Goal: Task Accomplishment & Management: Manage account settings

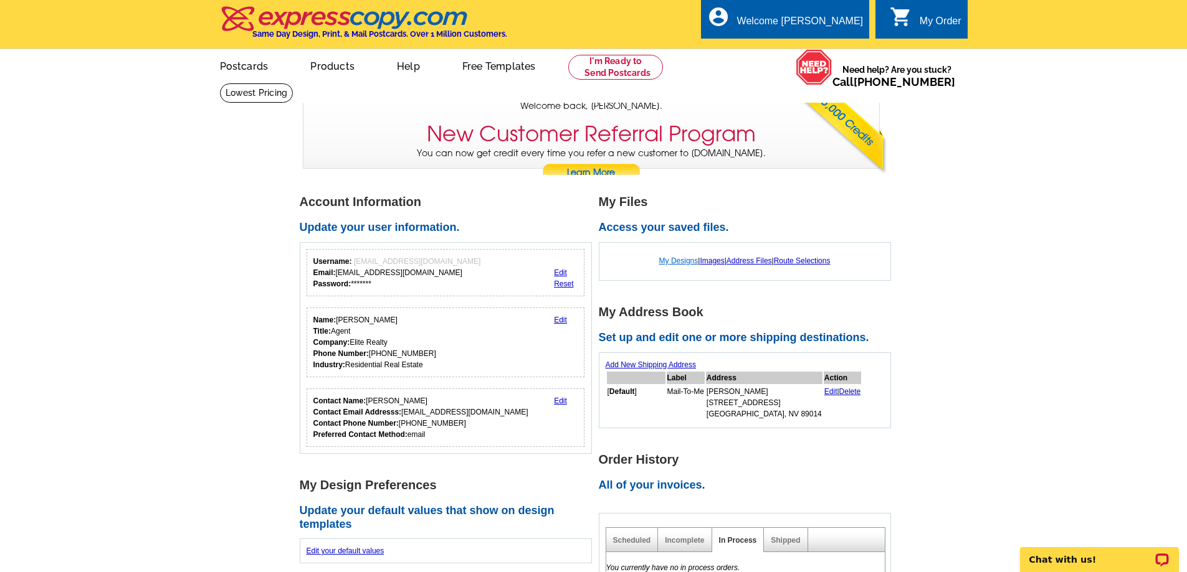
click at [670, 260] on link "My Designs" at bounding box center [678, 261] width 39 height 9
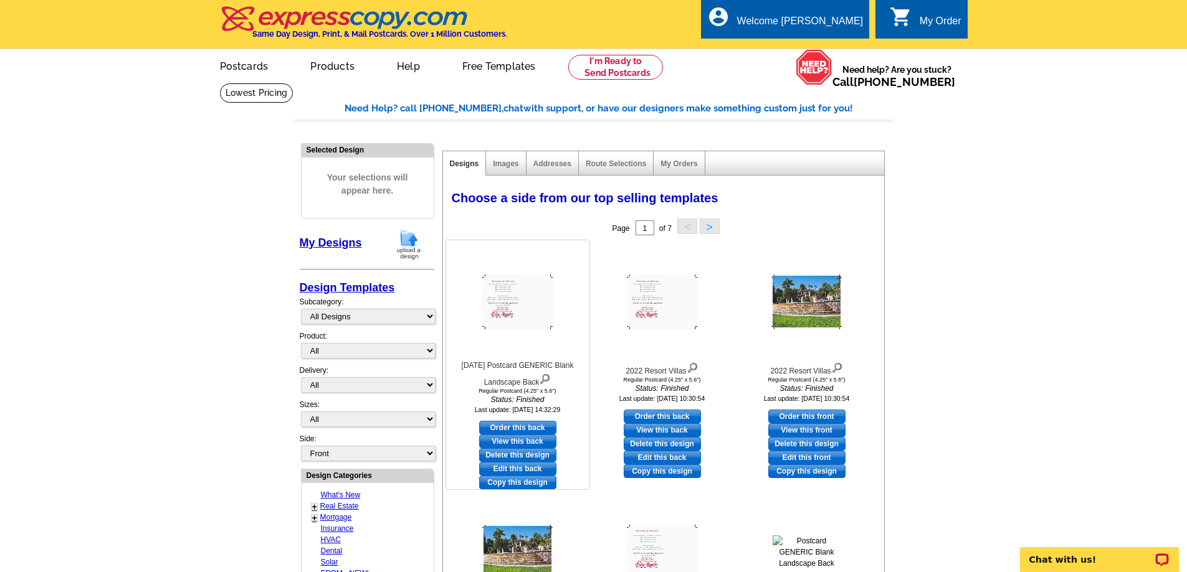
click at [520, 308] on img at bounding box center [517, 302] width 71 height 55
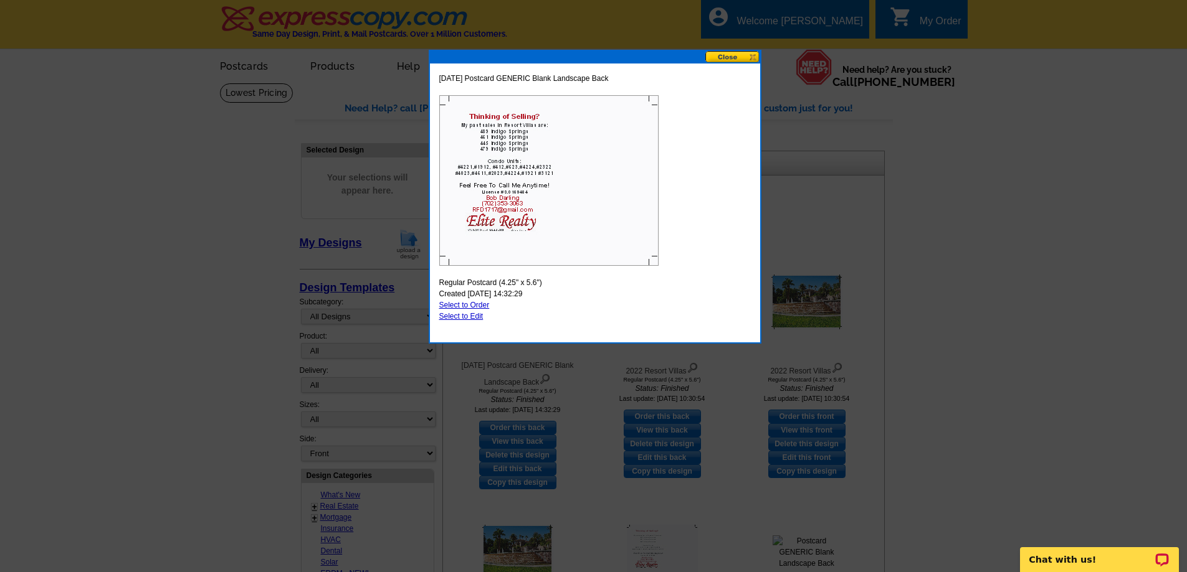
click at [752, 52] on button at bounding box center [732, 57] width 55 height 12
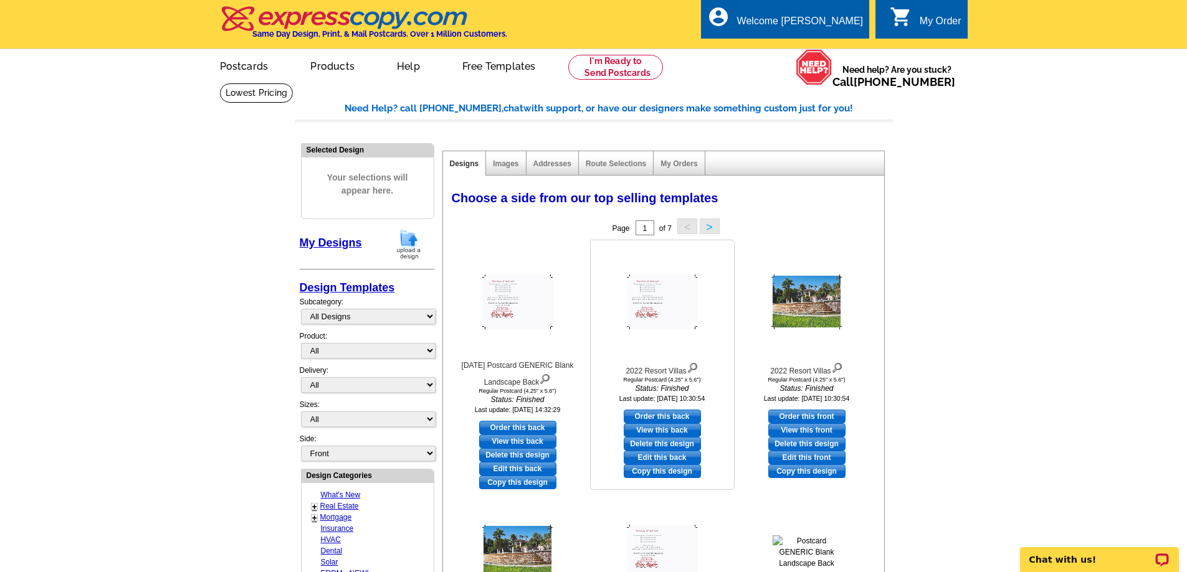
click at [660, 308] on img at bounding box center [662, 302] width 71 height 55
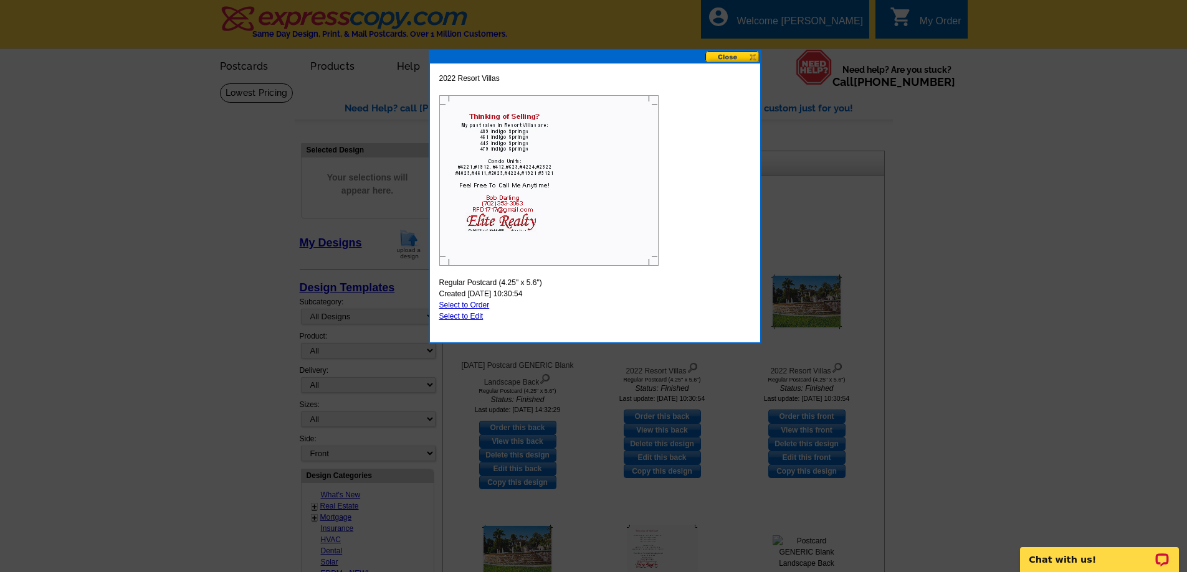
click at [754, 52] on button at bounding box center [732, 57] width 55 height 12
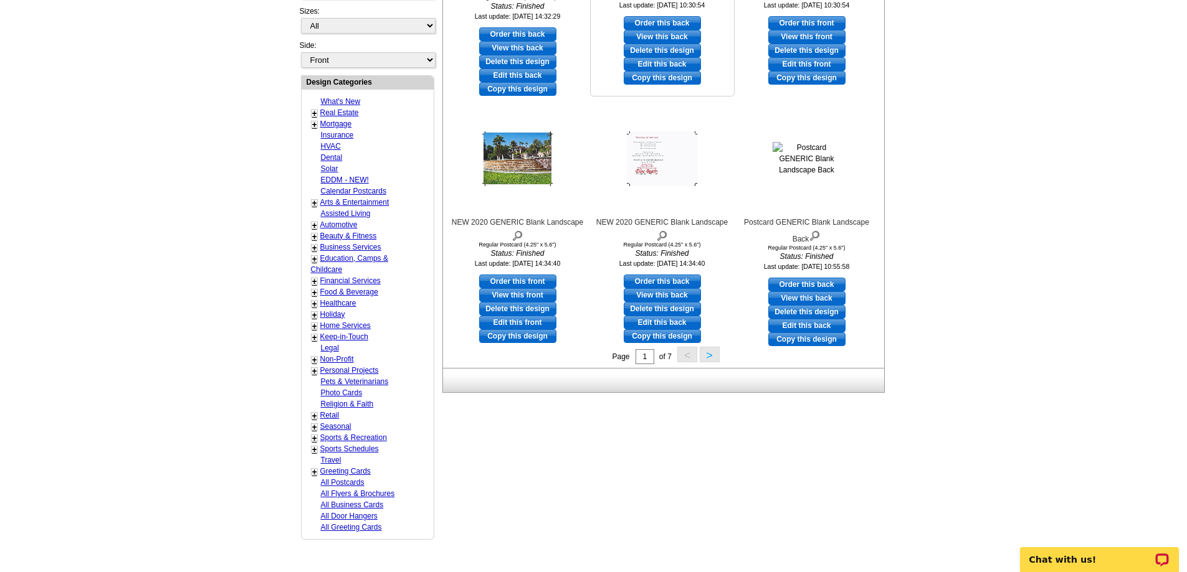
scroll to position [436, 0]
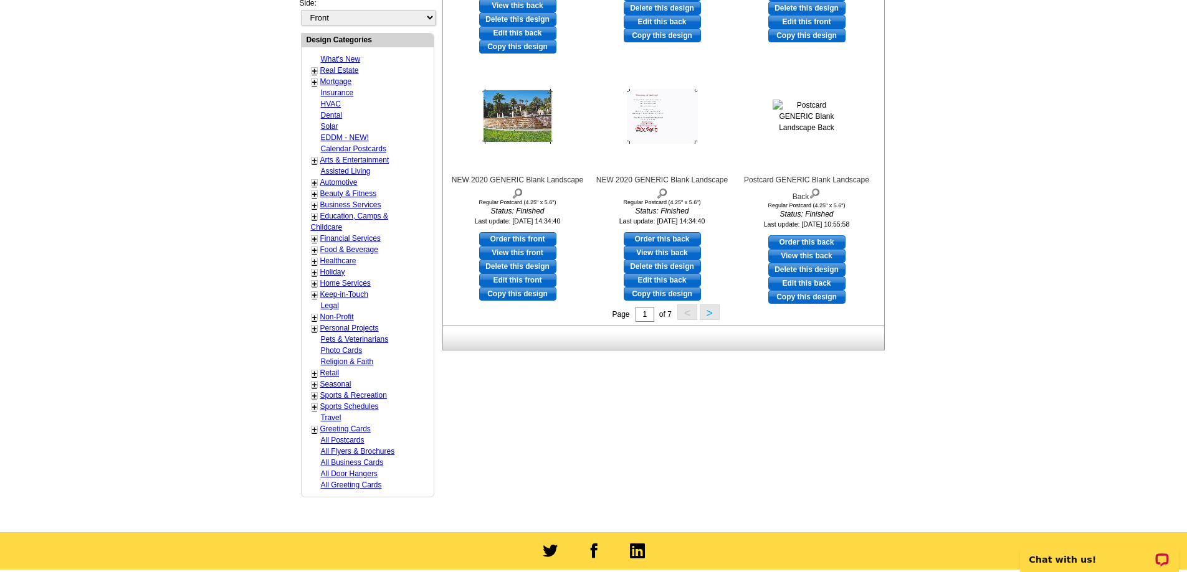
click at [714, 314] on button ">" at bounding box center [710, 313] width 20 height 16
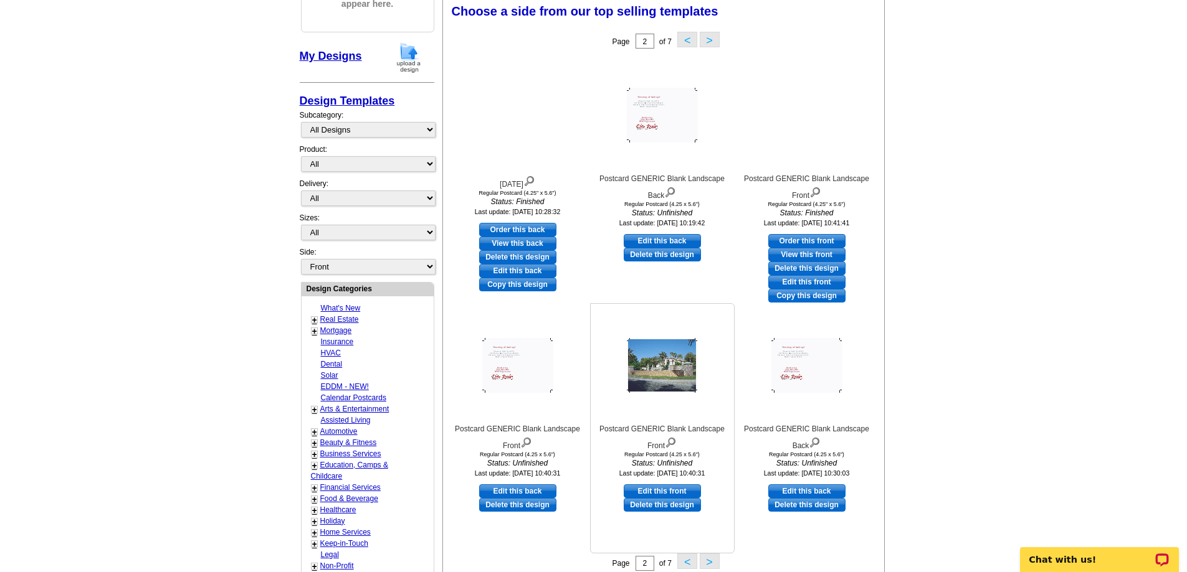
scroll to position [184, 0]
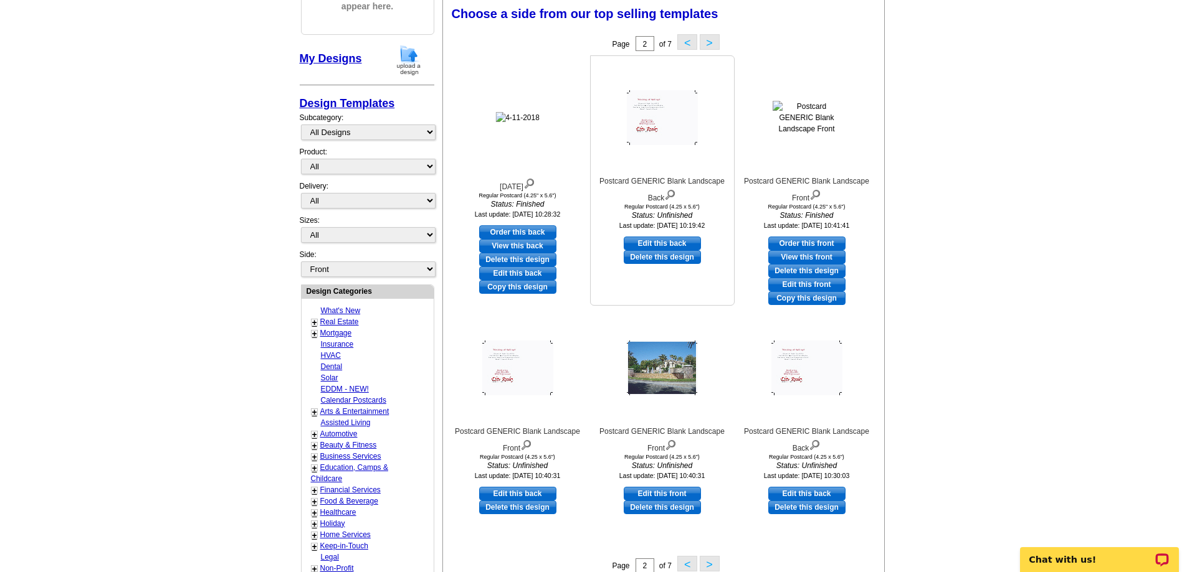
click at [655, 124] on img at bounding box center [662, 117] width 71 height 55
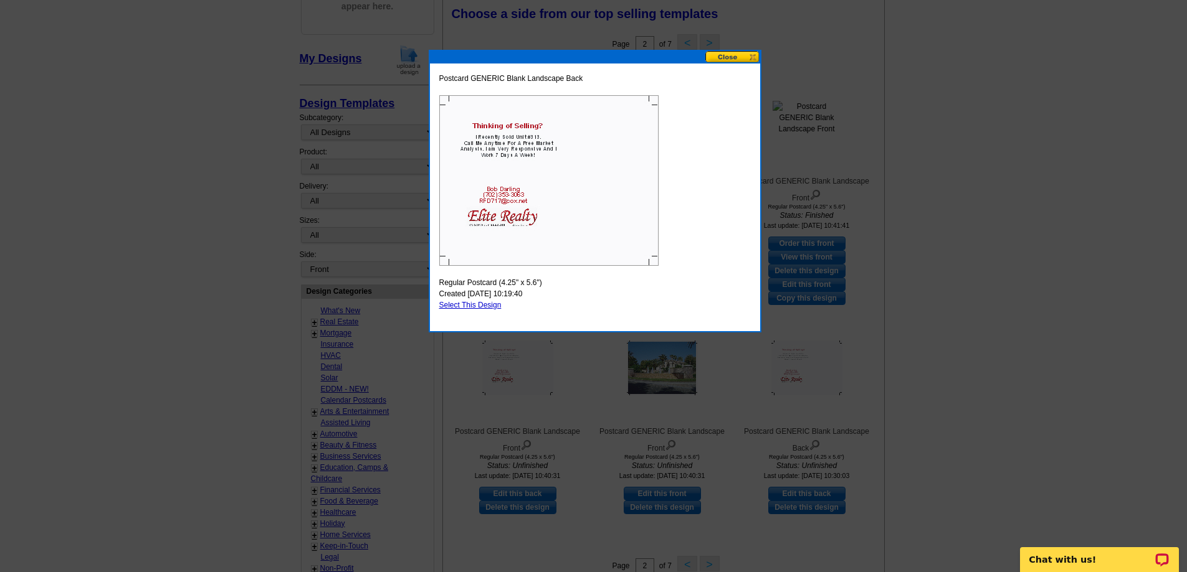
click at [749, 56] on button at bounding box center [732, 57] width 55 height 12
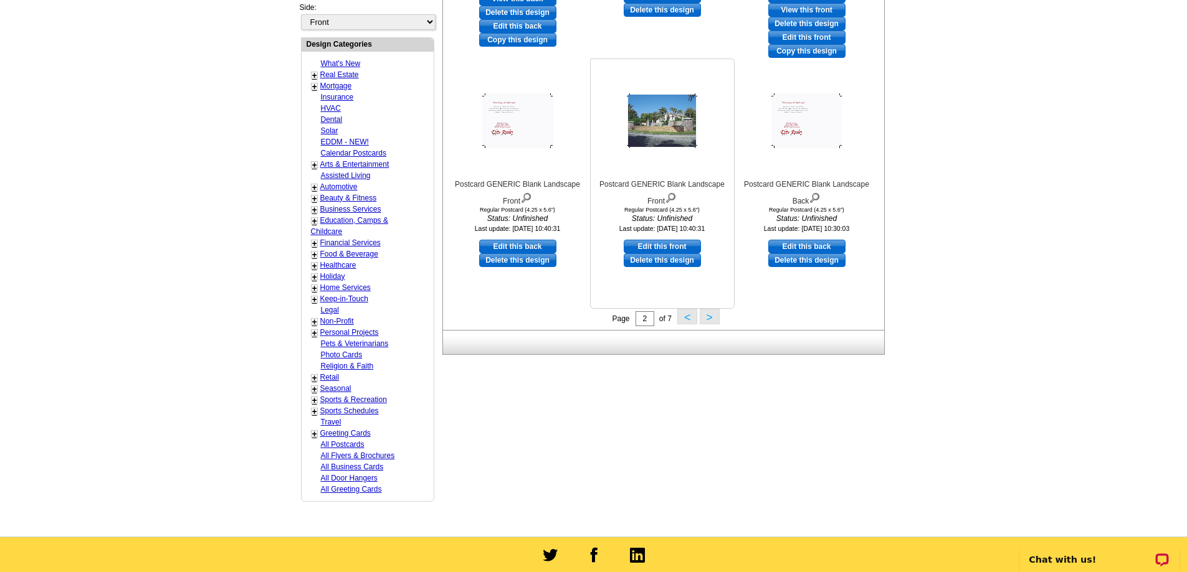
scroll to position [434, 0]
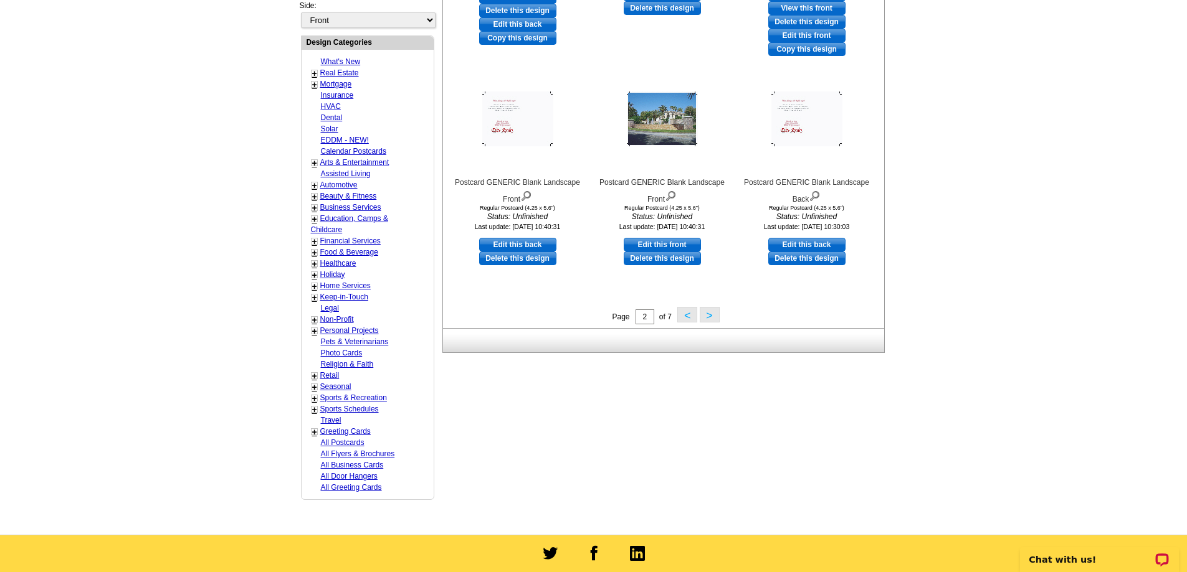
click at [709, 317] on button ">" at bounding box center [710, 315] width 20 height 16
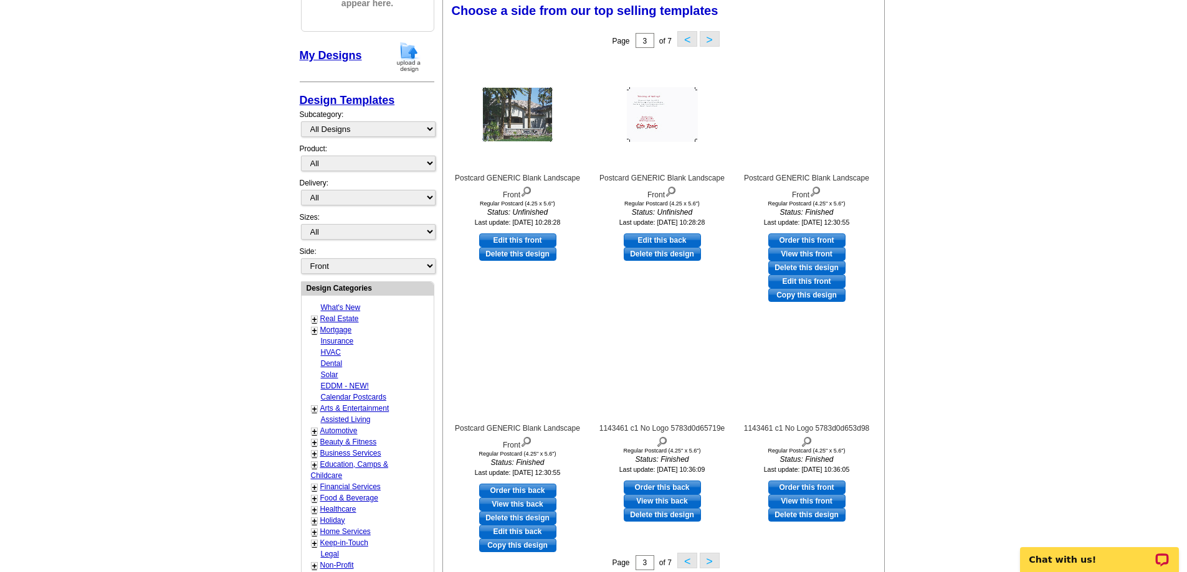
scroll to position [184, 0]
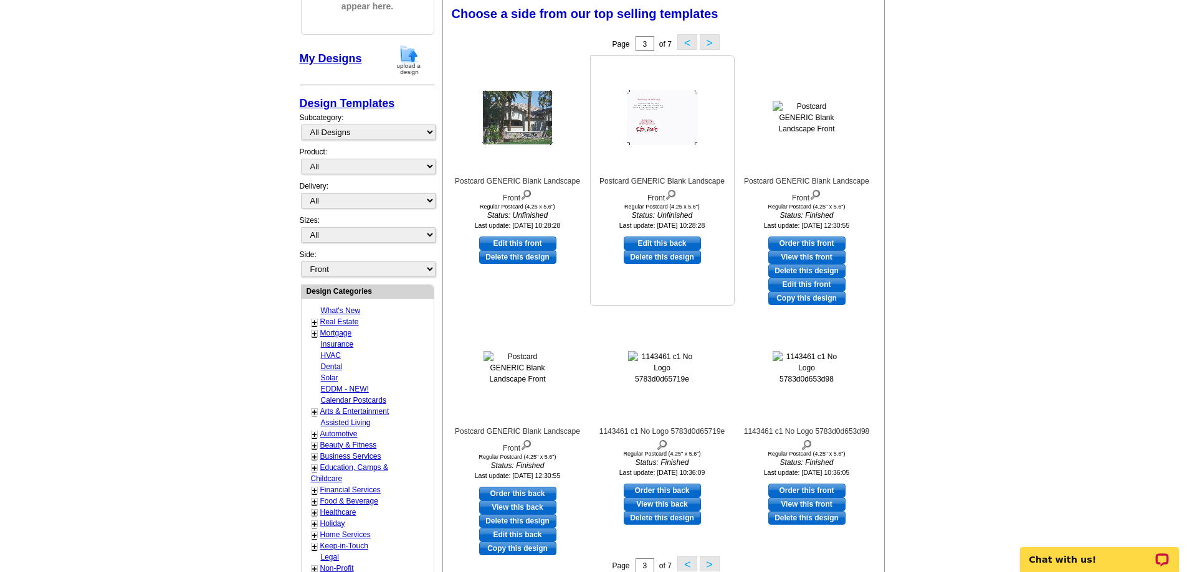
click at [652, 122] on img at bounding box center [662, 117] width 71 height 55
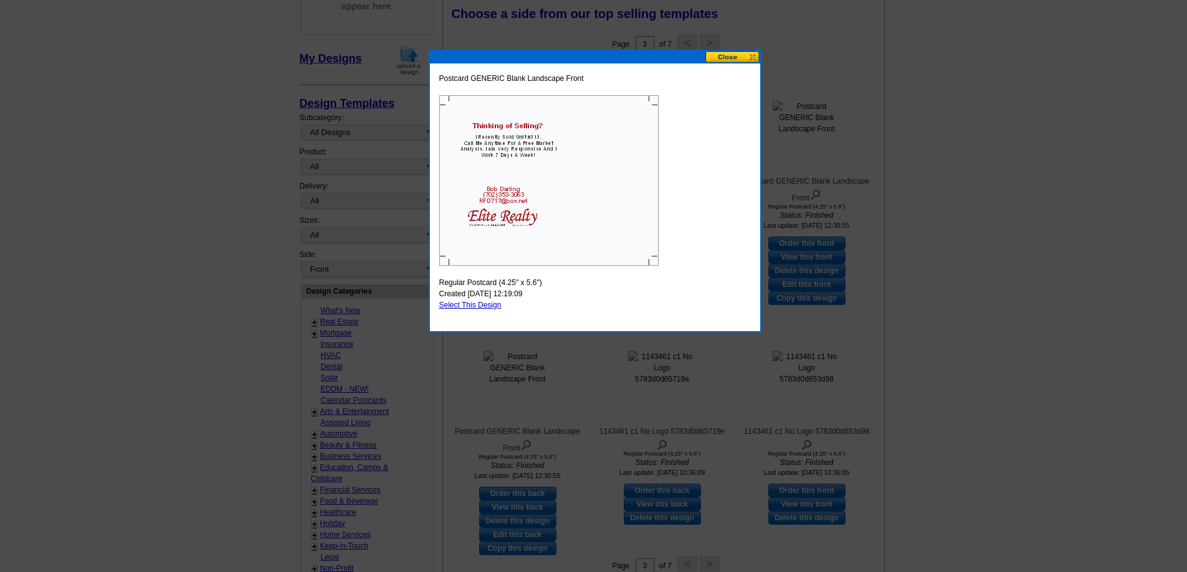
click at [751, 57] on button at bounding box center [732, 57] width 55 height 12
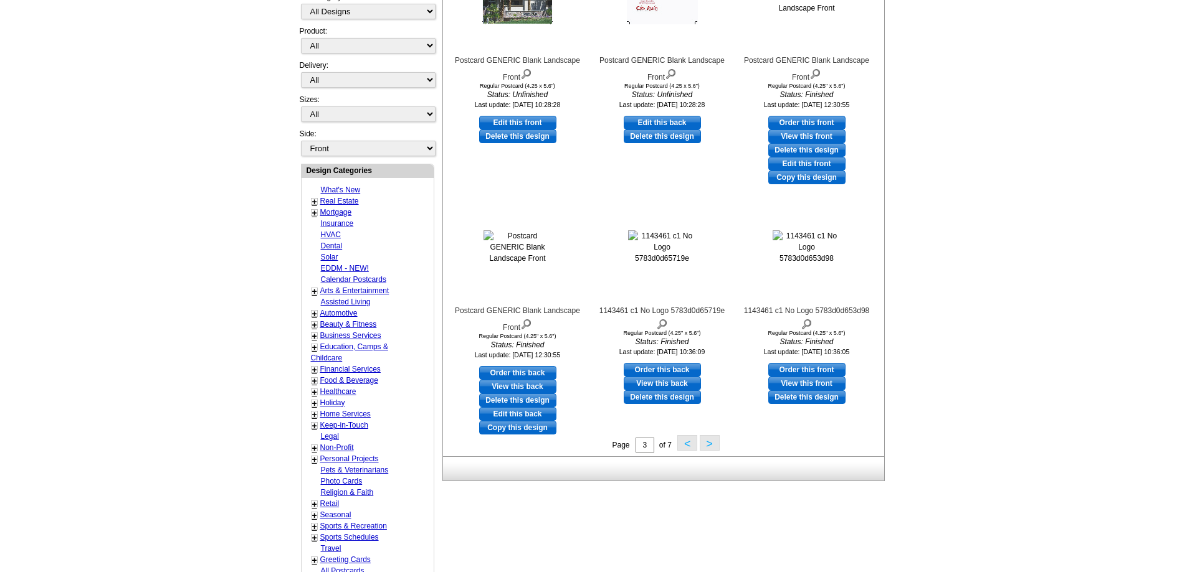
scroll to position [309, 0]
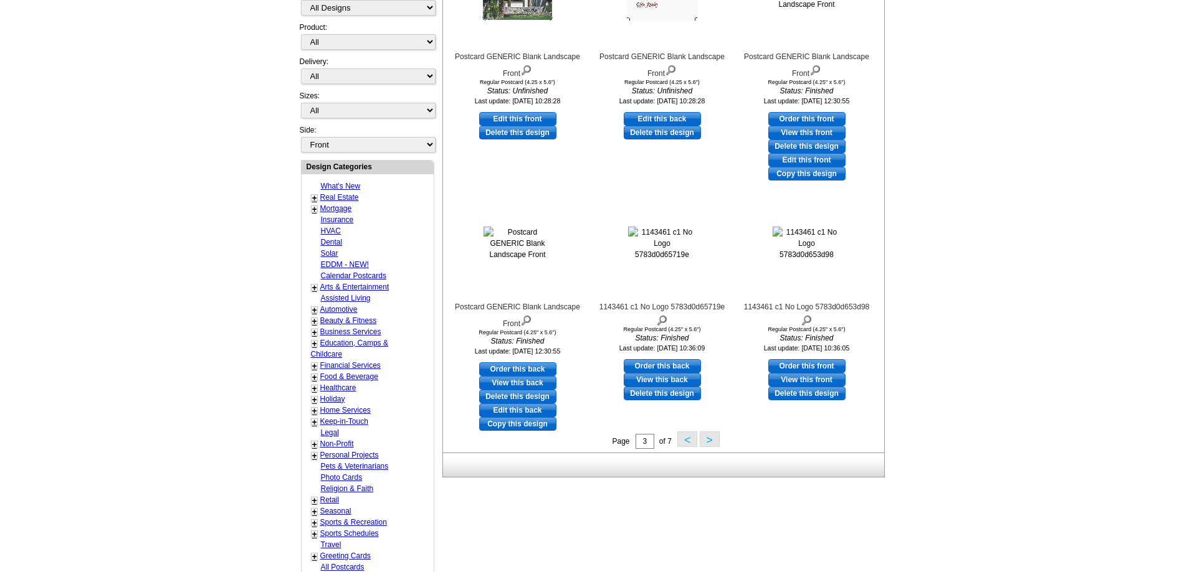
click at [711, 442] on button ">" at bounding box center [710, 440] width 20 height 16
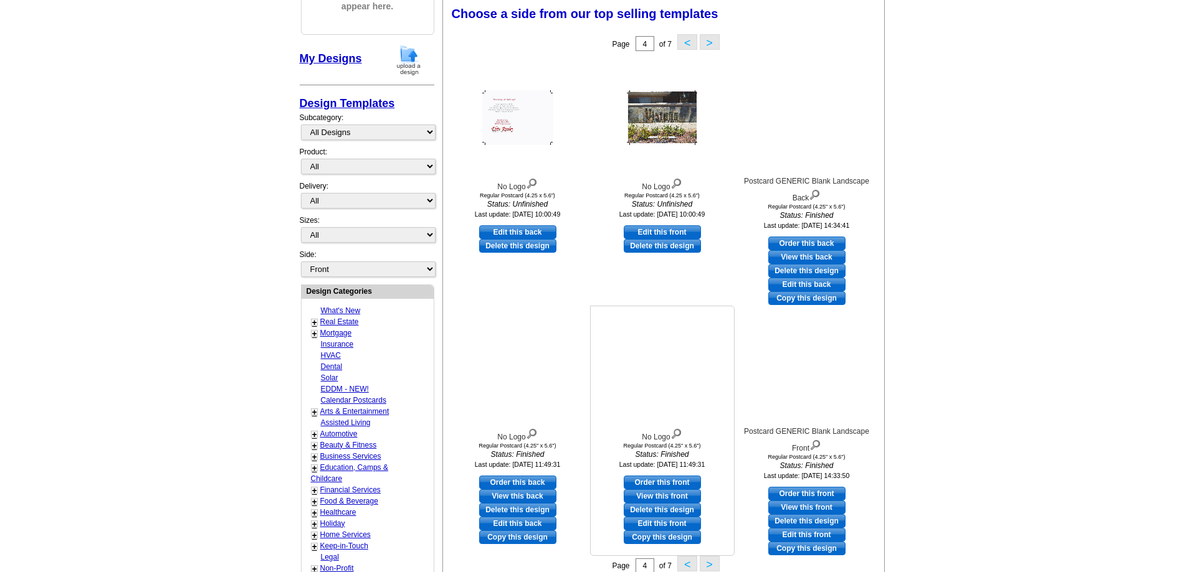
scroll to position [247, 0]
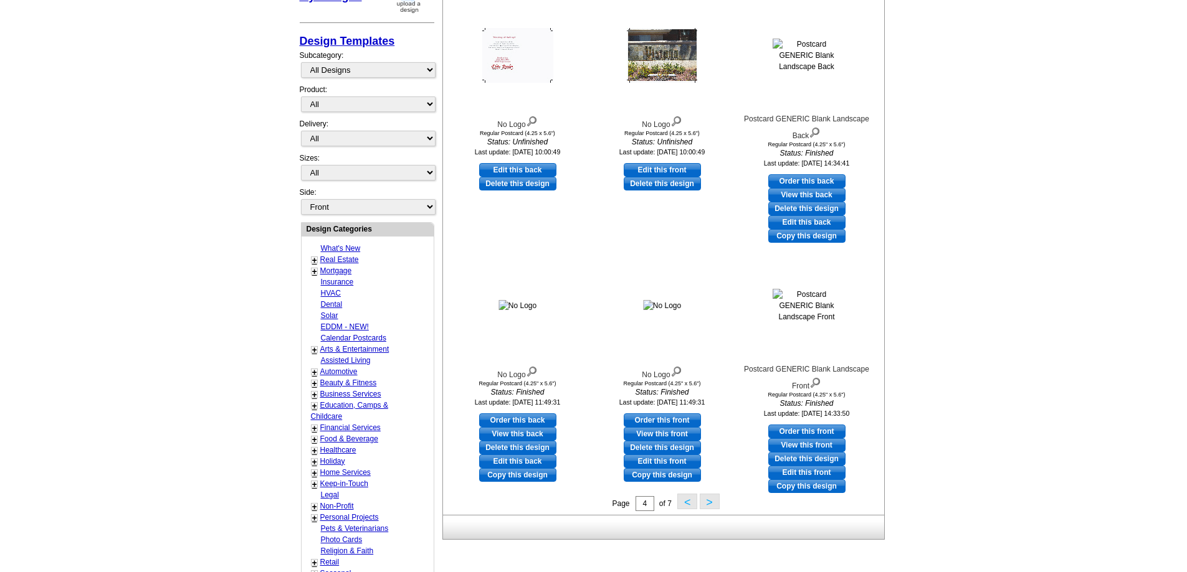
click at [708, 498] on button ">" at bounding box center [710, 502] width 20 height 16
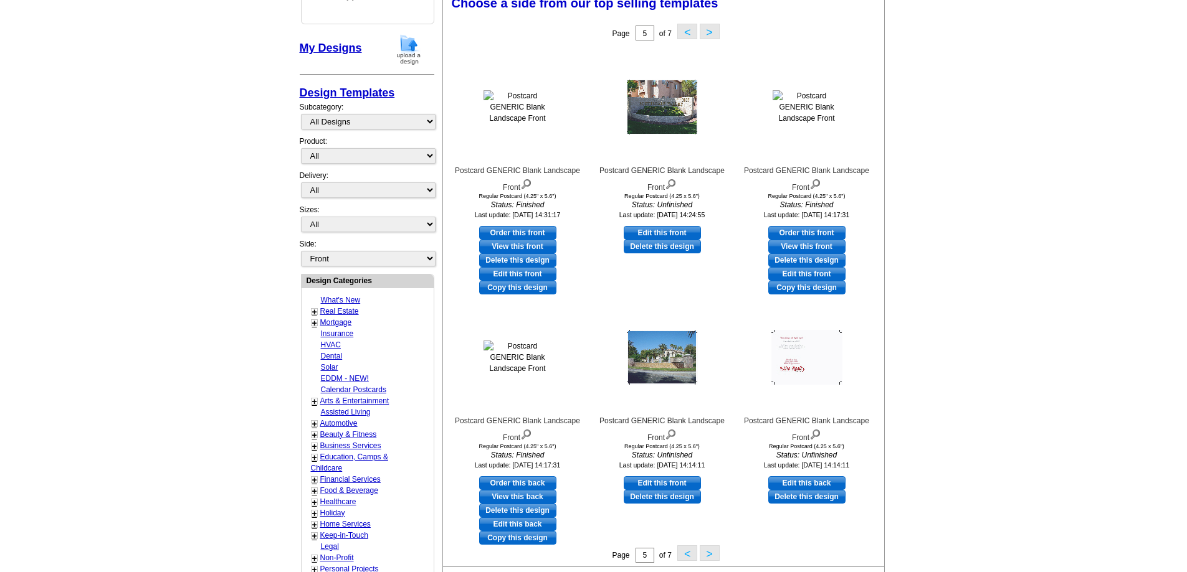
scroll to position [184, 0]
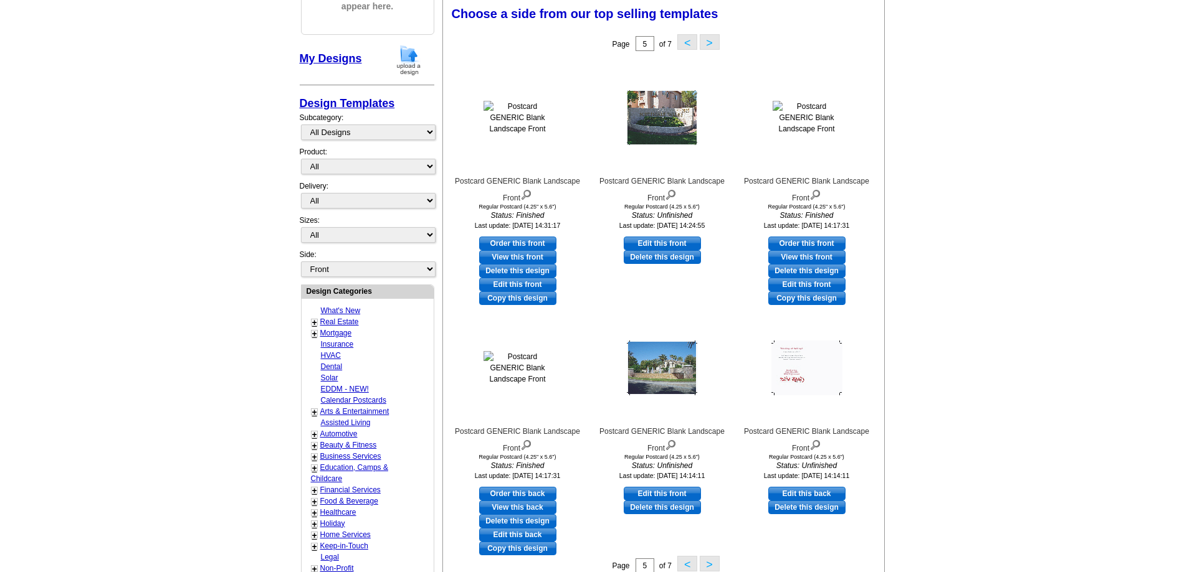
click at [709, 562] on button ">" at bounding box center [710, 564] width 20 height 16
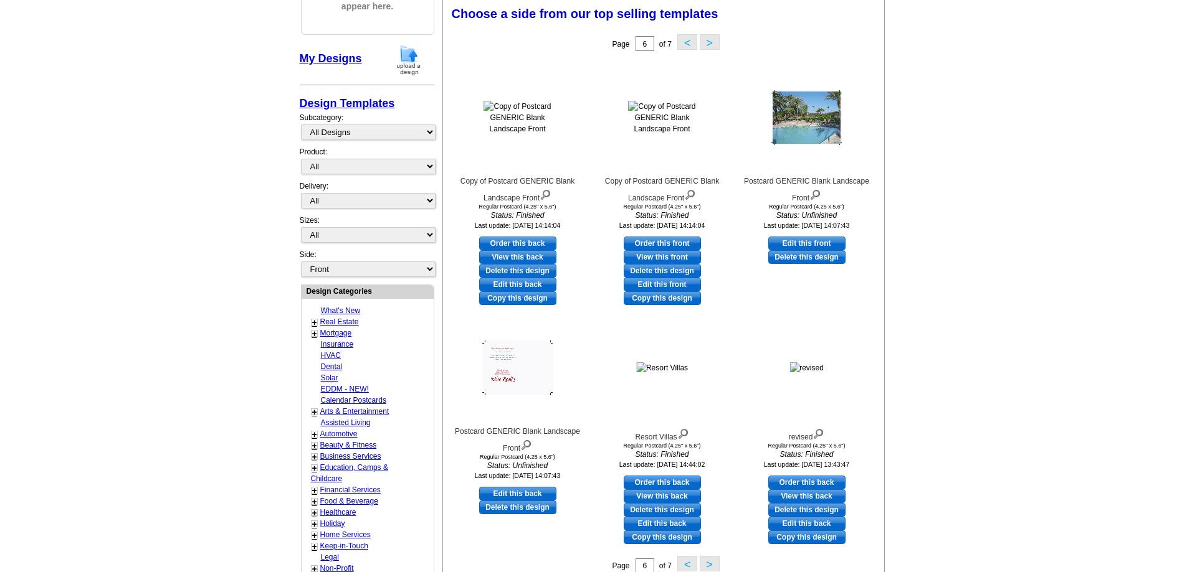
click at [708, 562] on button ">" at bounding box center [710, 564] width 20 height 16
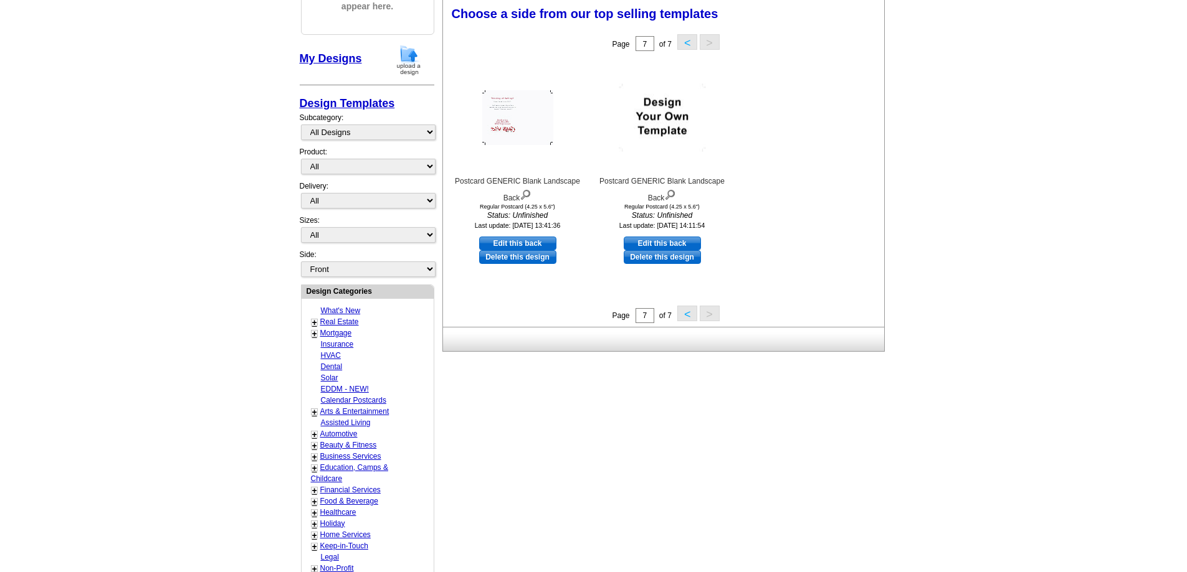
click at [686, 315] on button "<" at bounding box center [687, 314] width 20 height 16
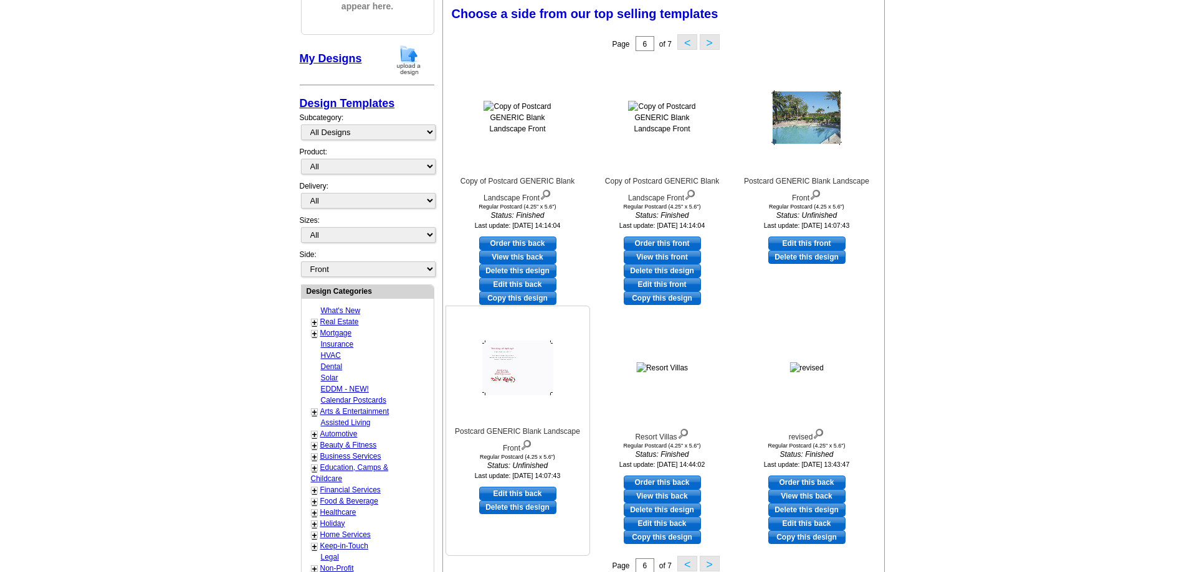
click at [522, 372] on img at bounding box center [517, 368] width 71 height 55
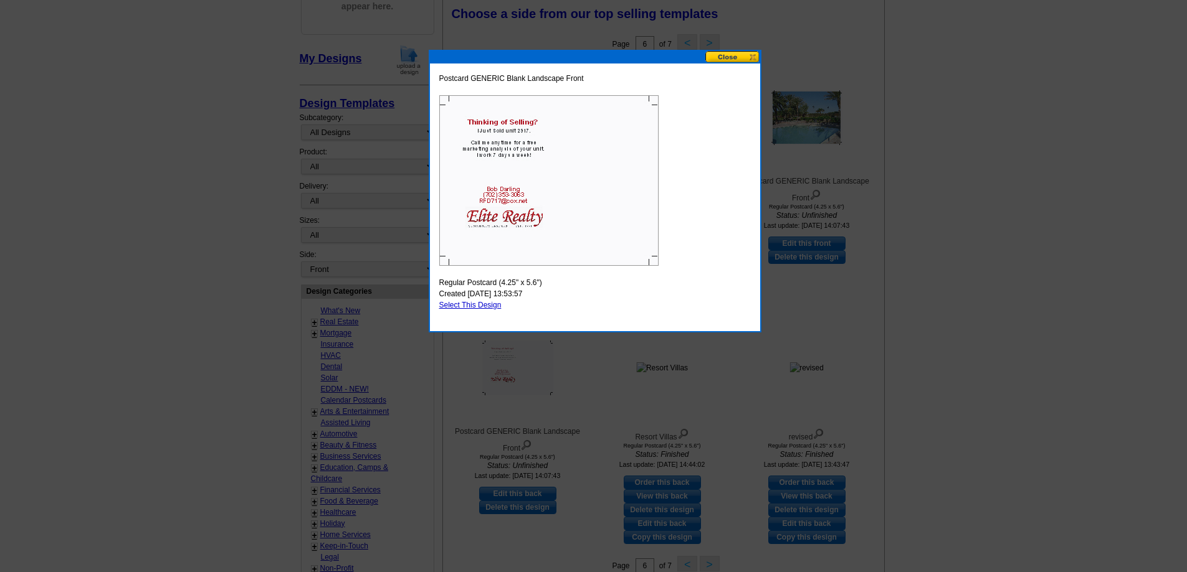
click at [734, 56] on button at bounding box center [732, 57] width 55 height 12
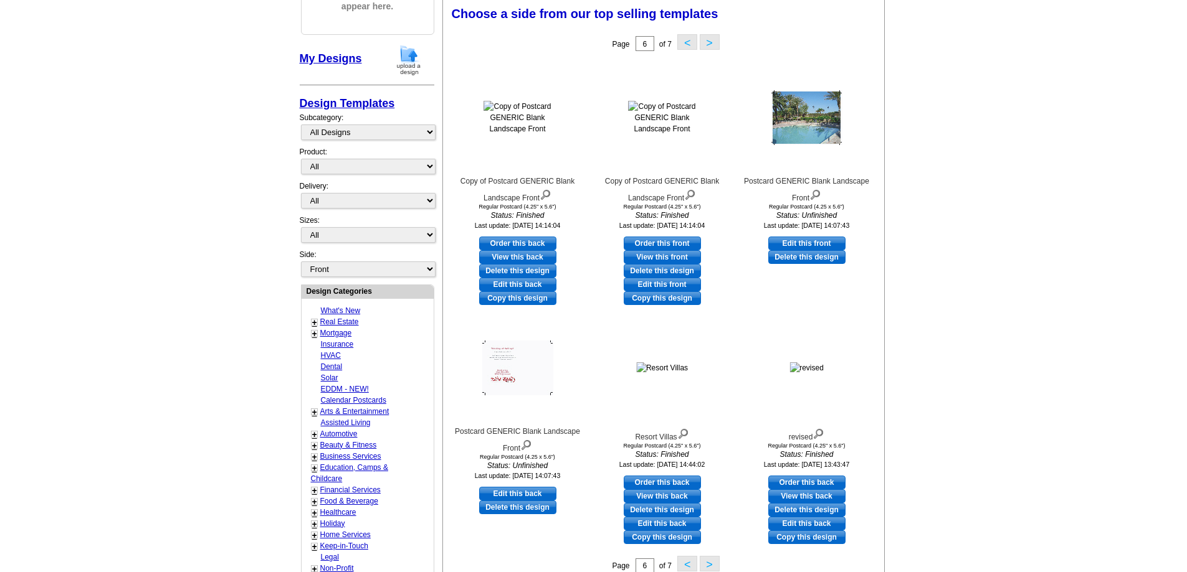
click at [685, 562] on button "<" at bounding box center [687, 564] width 20 height 16
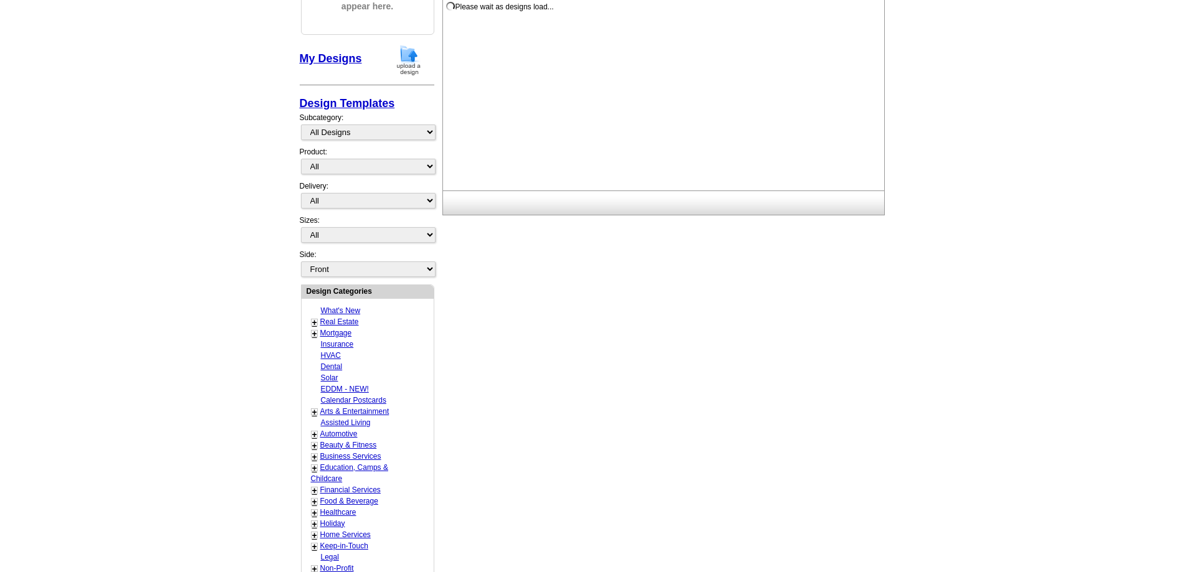
click at [685, 562] on div "Need Help? call 800-260-5887, chat with support, or have our designers make som…" at bounding box center [594, 345] width 598 height 856
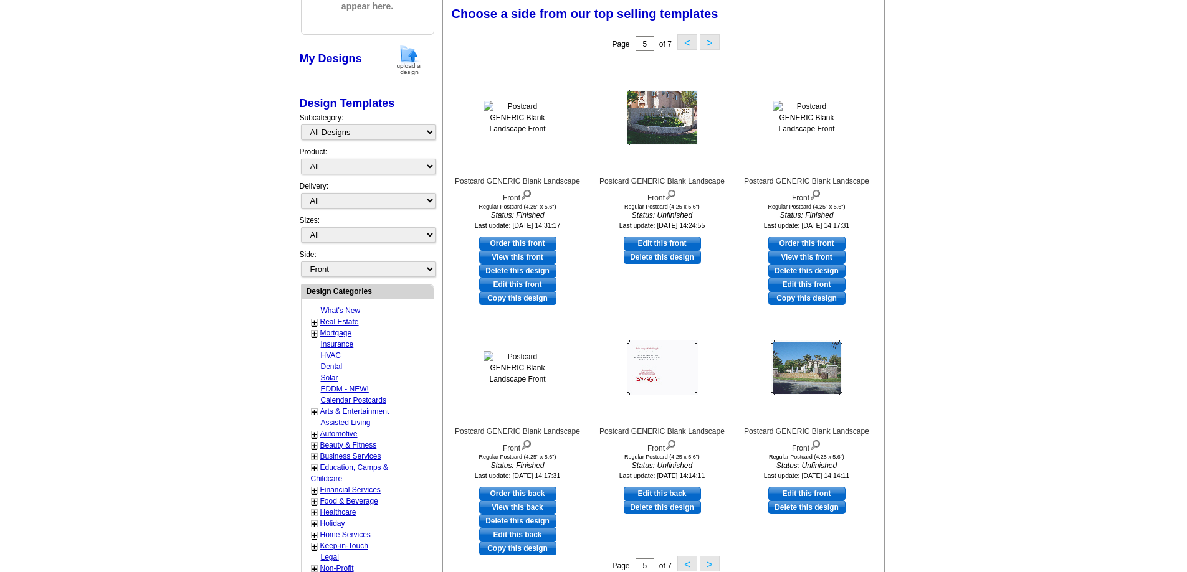
click at [685, 562] on button "<" at bounding box center [687, 564] width 20 height 16
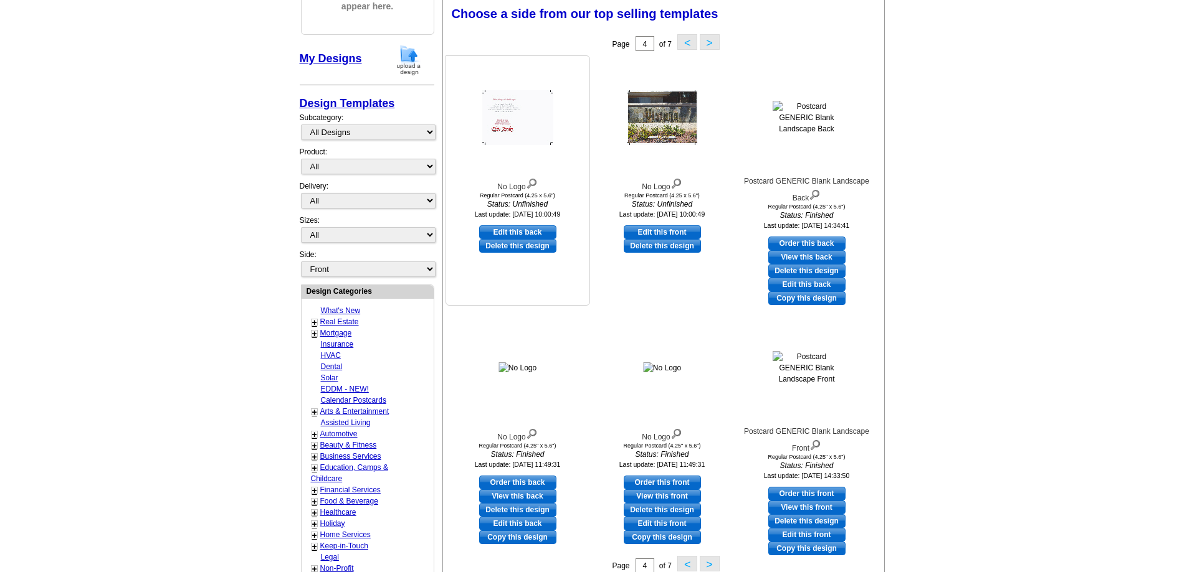
click at [499, 130] on img at bounding box center [517, 117] width 71 height 55
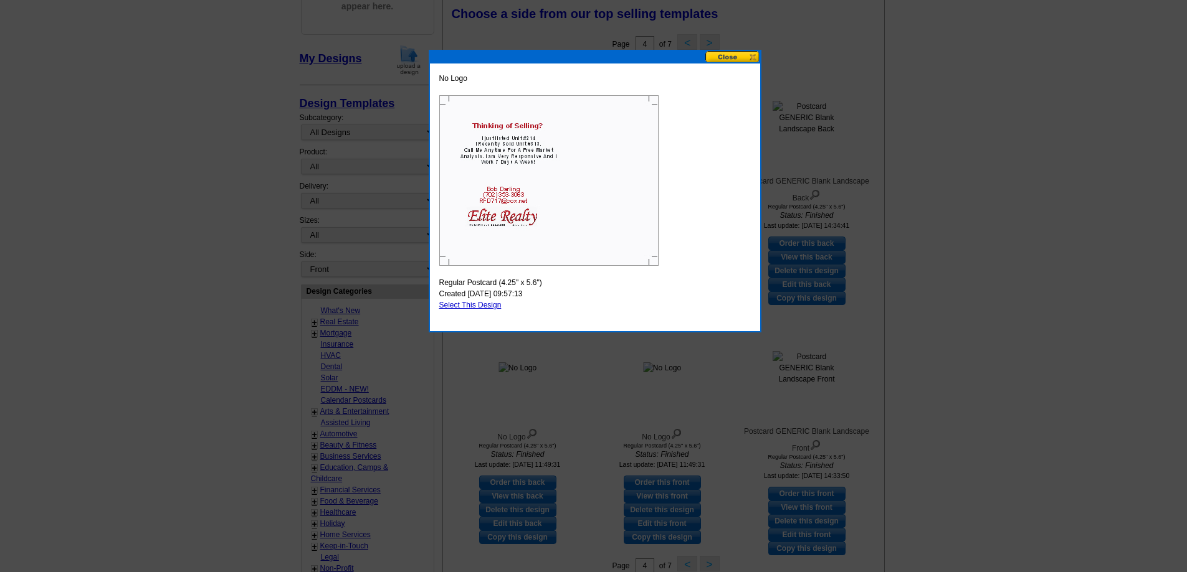
click at [728, 57] on button at bounding box center [732, 57] width 55 height 12
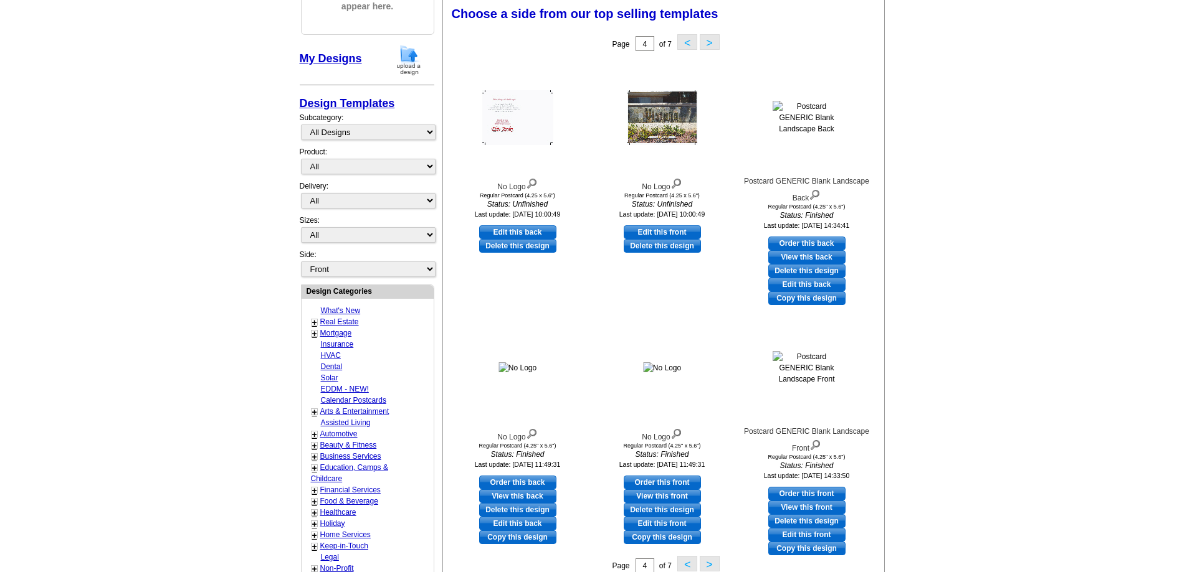
click at [684, 562] on button "<" at bounding box center [687, 564] width 20 height 16
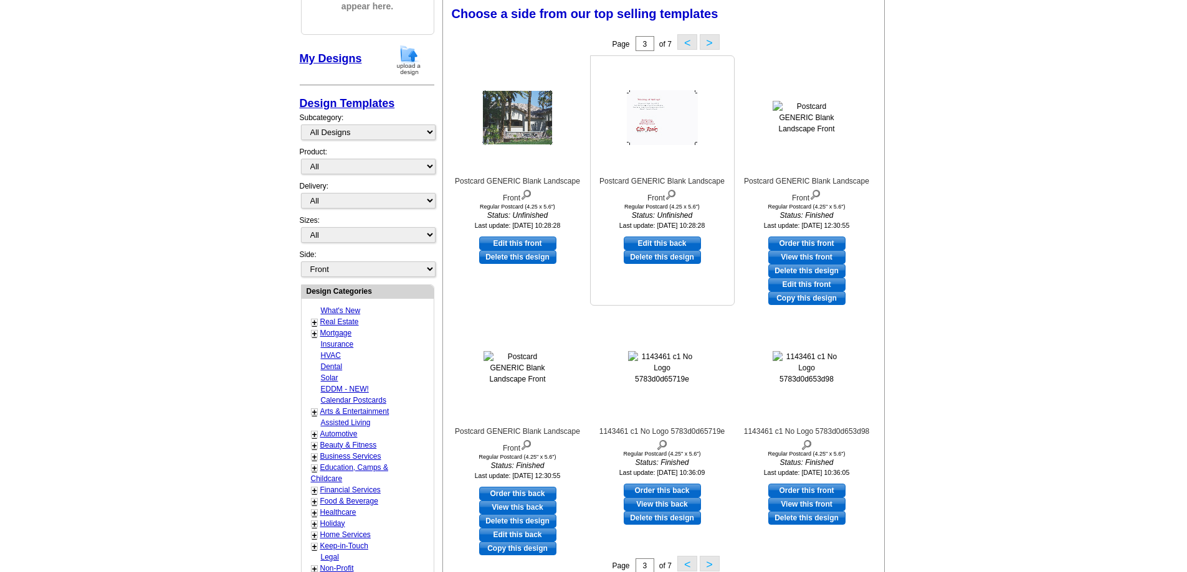
click at [659, 122] on img at bounding box center [662, 117] width 71 height 55
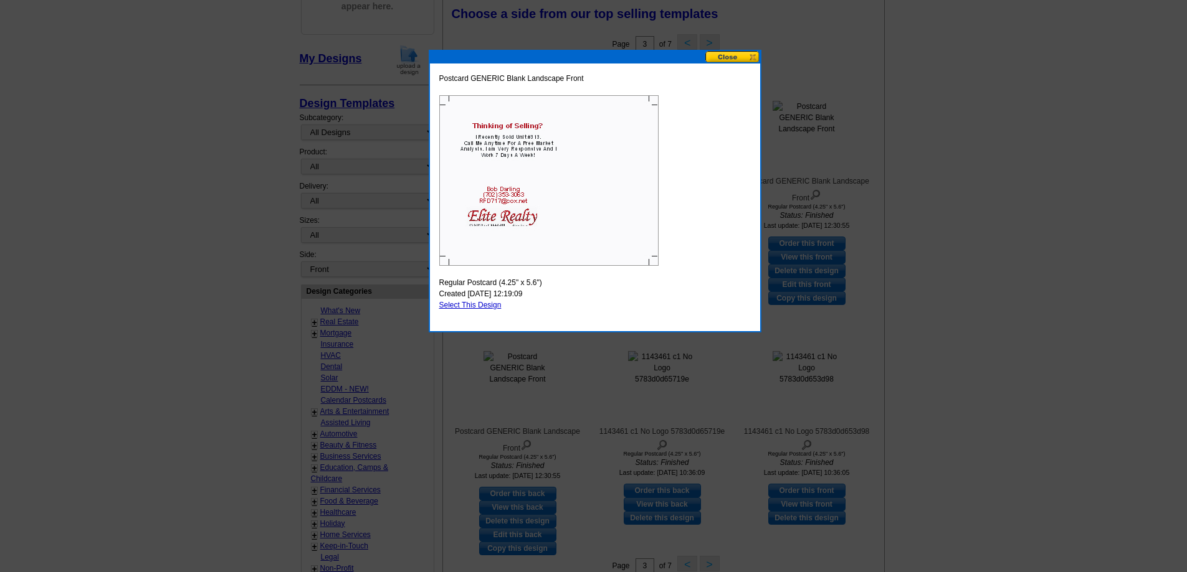
click at [753, 54] on button at bounding box center [732, 57] width 55 height 12
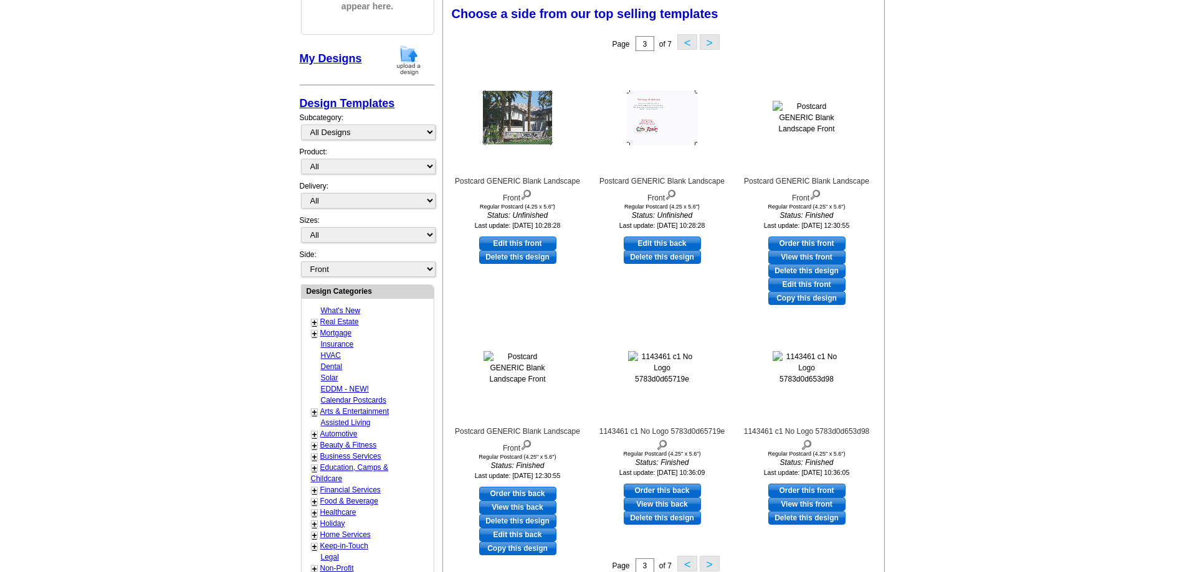
click at [688, 566] on button "<" at bounding box center [687, 564] width 20 height 16
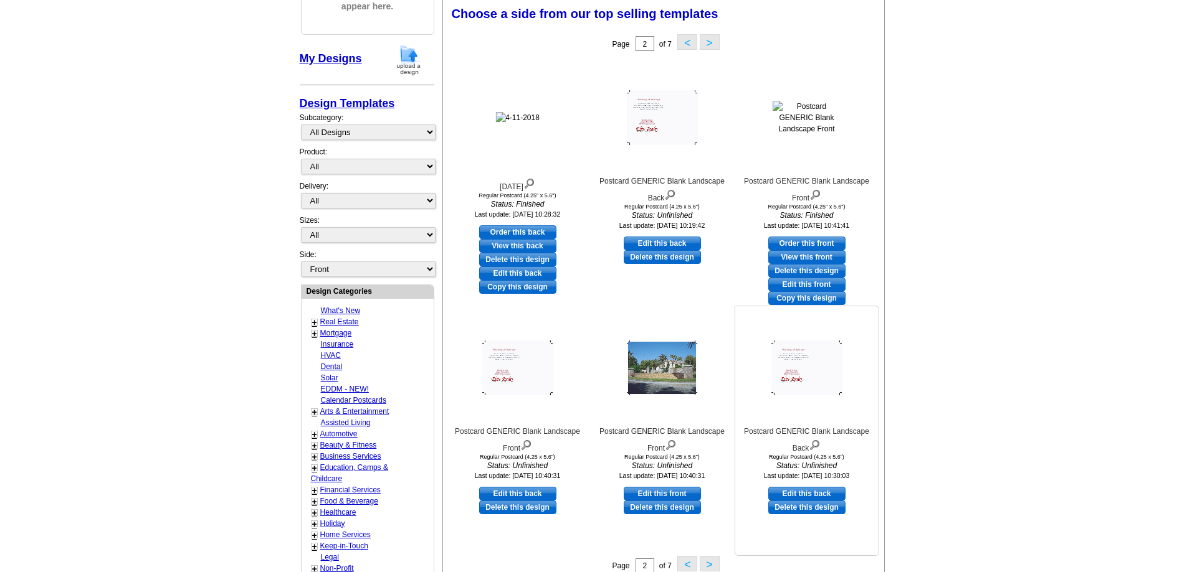
click at [803, 367] on img at bounding box center [806, 368] width 71 height 55
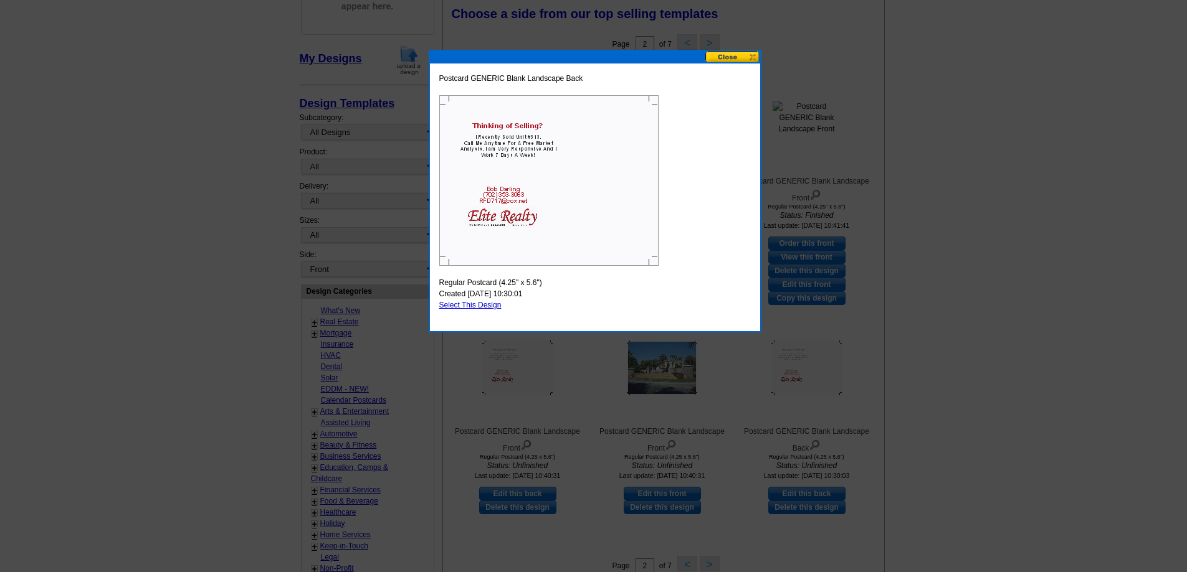
click at [722, 53] on button at bounding box center [732, 57] width 55 height 12
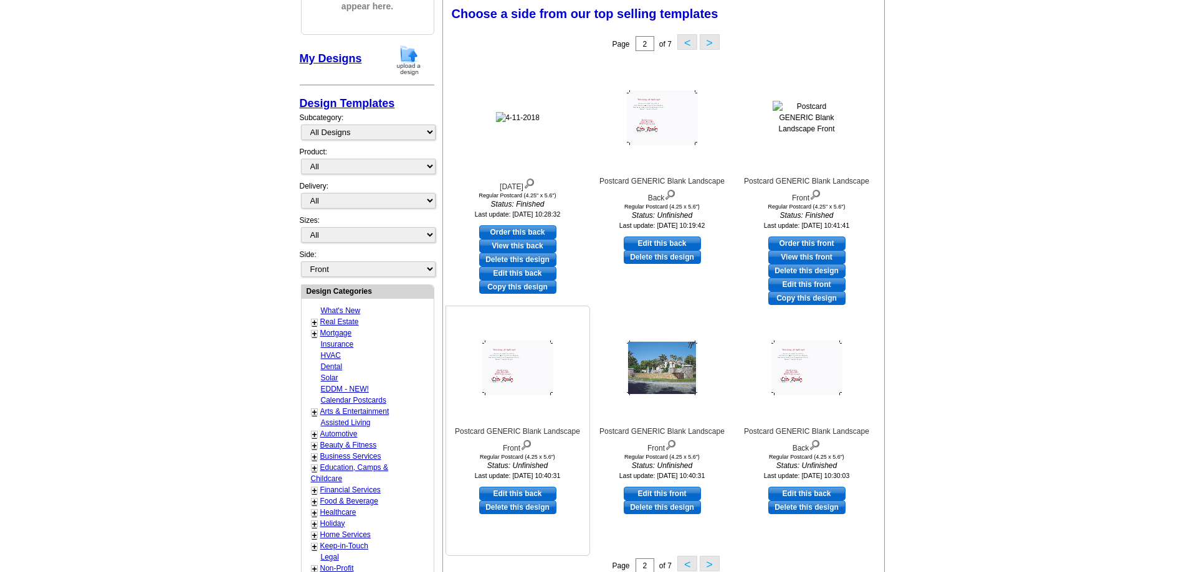
click at [497, 354] on img at bounding box center [517, 368] width 71 height 55
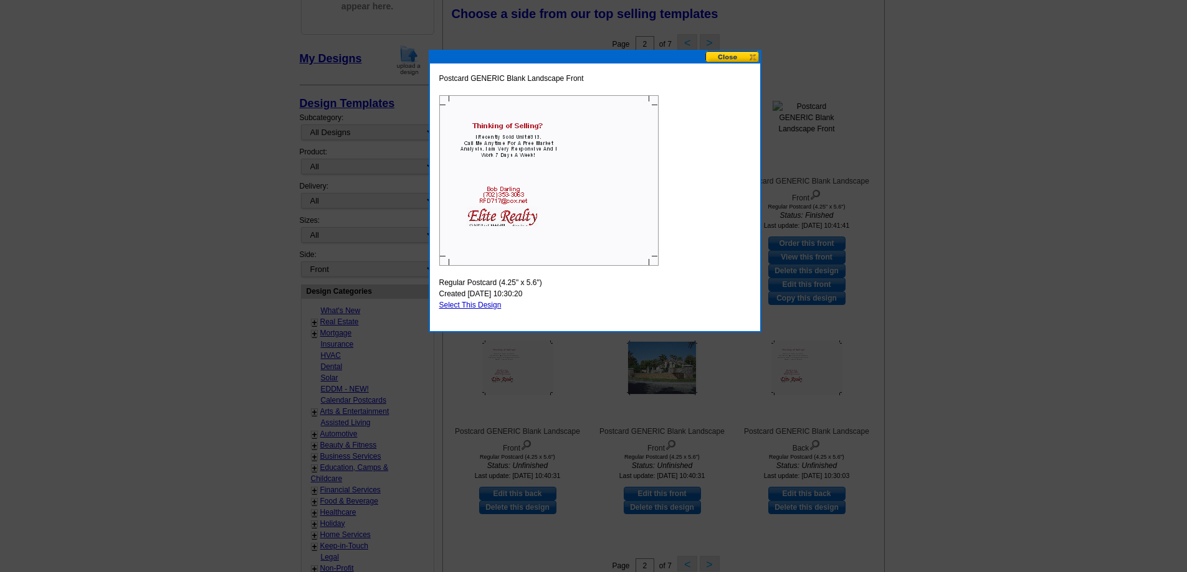
click at [728, 56] on button at bounding box center [732, 57] width 55 height 12
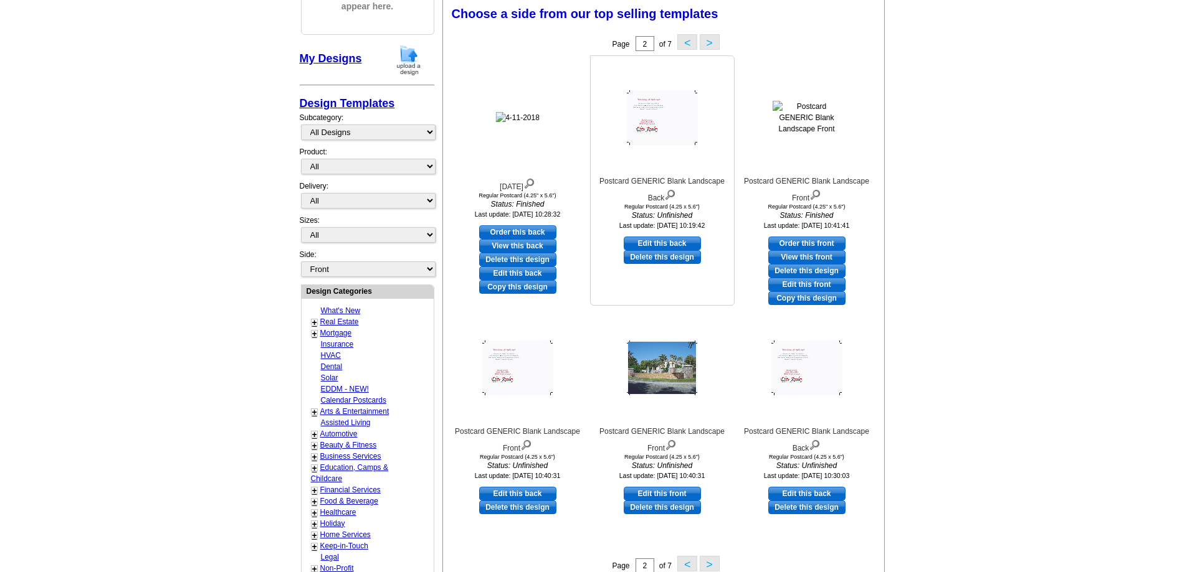
click at [651, 120] on img at bounding box center [662, 117] width 71 height 55
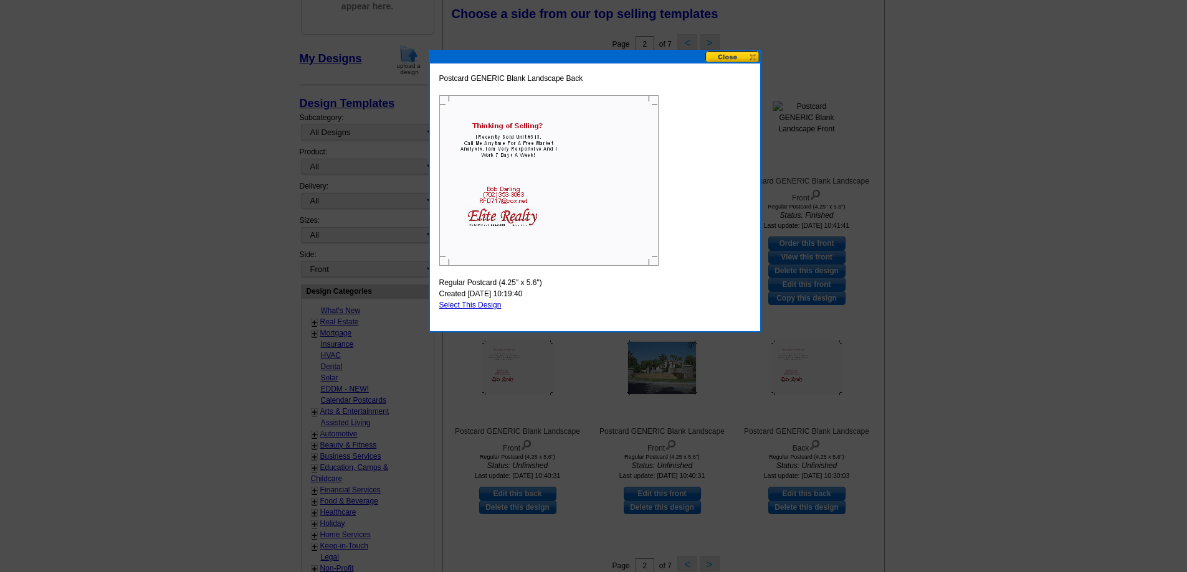
click at [719, 60] on button at bounding box center [732, 57] width 55 height 12
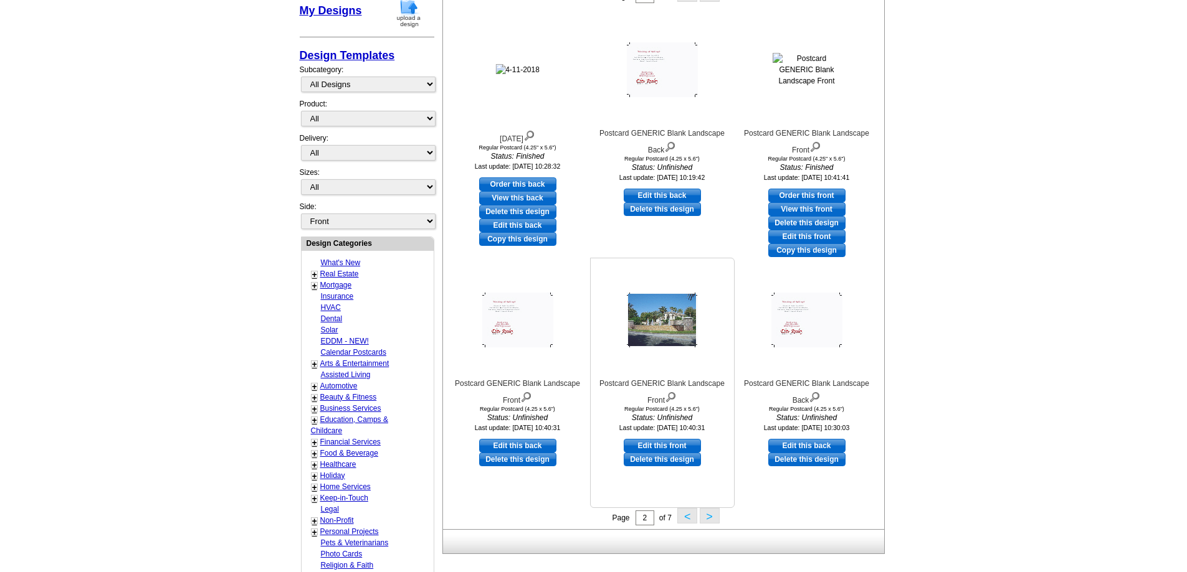
scroll to position [247, 0]
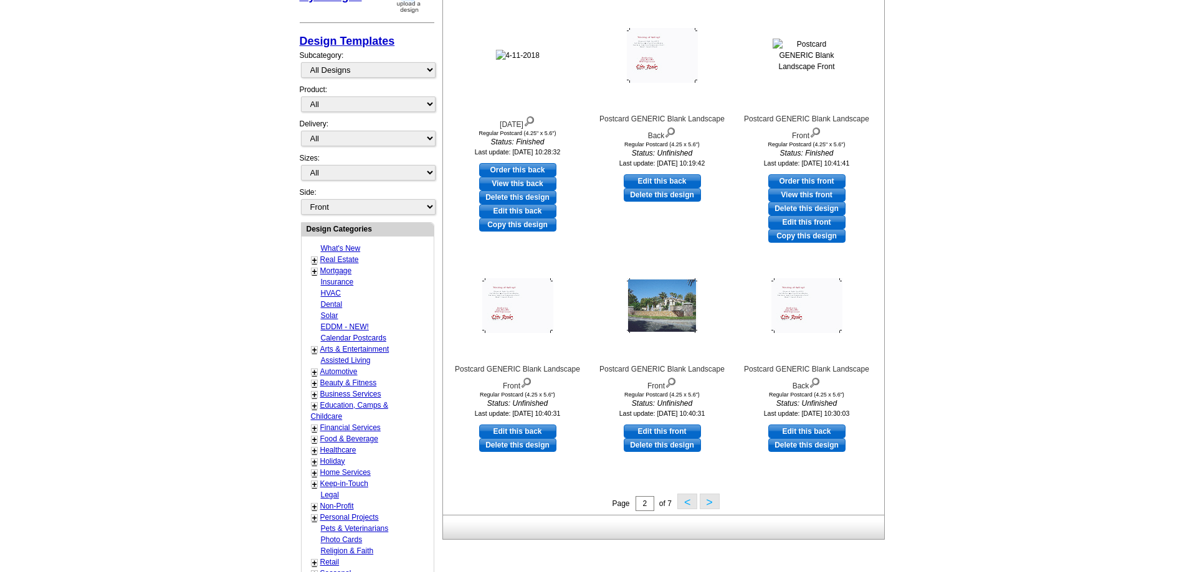
click at [688, 503] on button "<" at bounding box center [687, 502] width 20 height 16
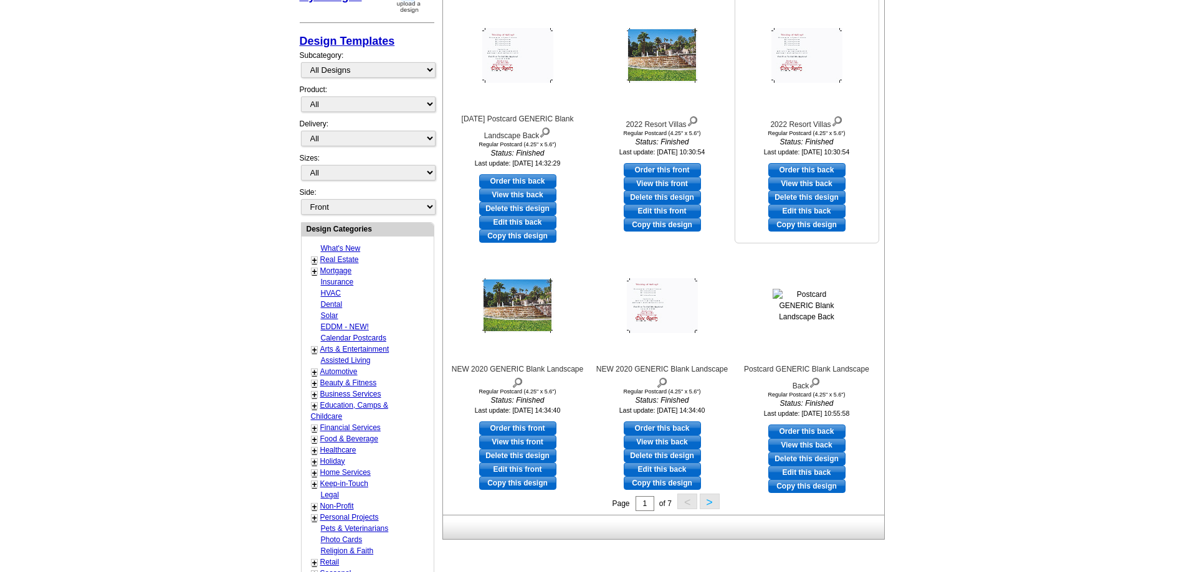
click at [797, 68] on img at bounding box center [806, 55] width 71 height 55
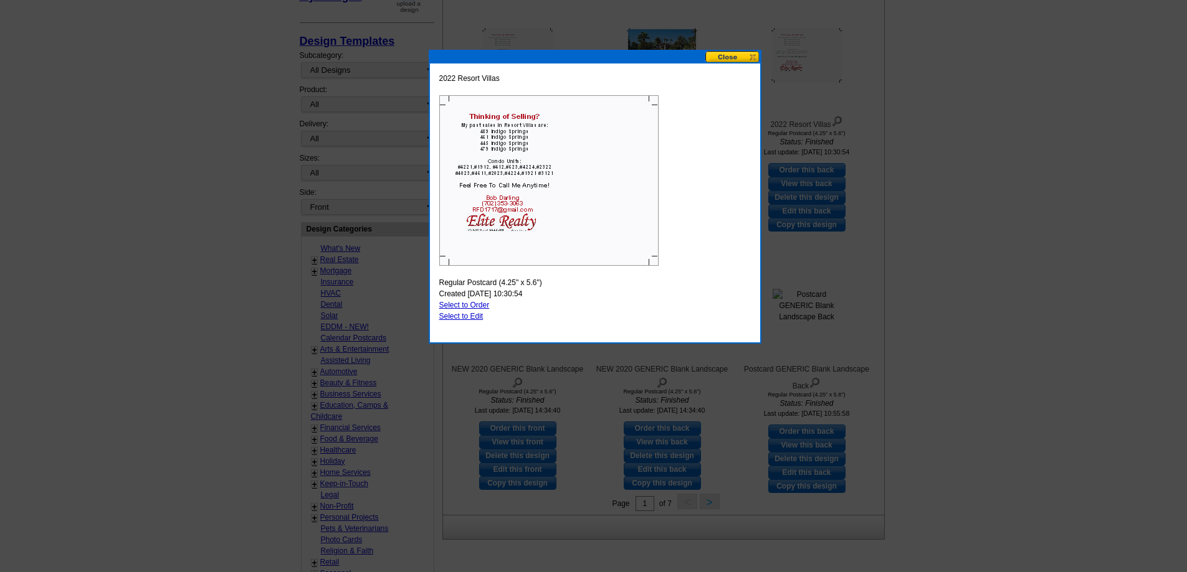
click at [743, 56] on button at bounding box center [732, 57] width 55 height 12
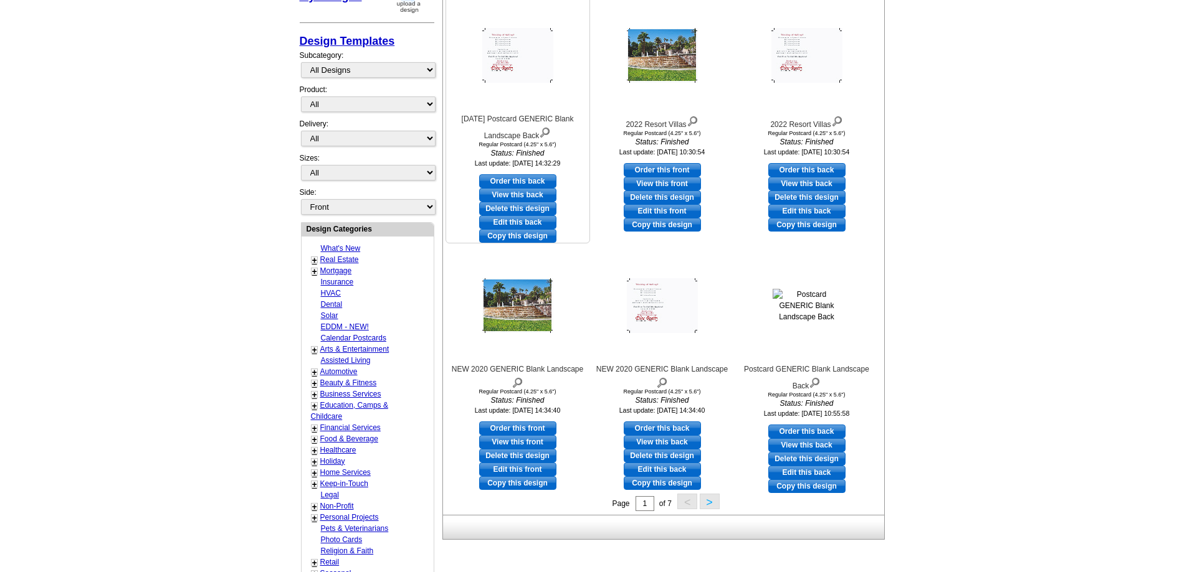
click at [524, 57] on img at bounding box center [517, 55] width 71 height 55
